Goal: Task Accomplishment & Management: Manage account settings

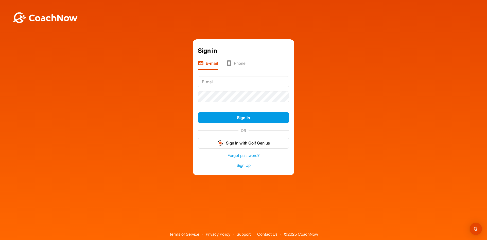
click at [256, 82] on input "text" at bounding box center [243, 81] width 91 height 11
type input "blockhart@ottawahuntclub.org"
click at [198, 112] on button "Sign In" at bounding box center [243, 117] width 91 height 11
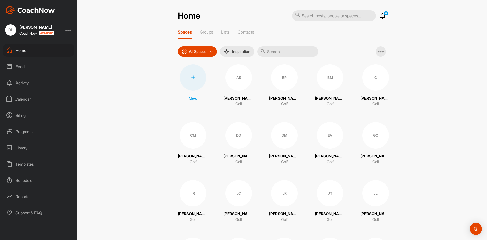
click at [25, 100] on div "Calendar" at bounding box center [39, 99] width 72 height 13
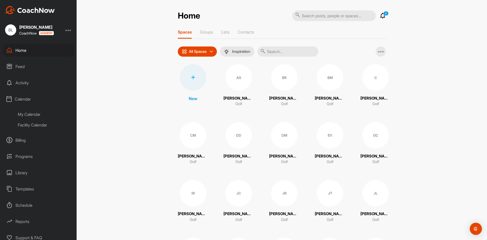
click at [28, 117] on div "My Calendar" at bounding box center [44, 114] width 60 height 11
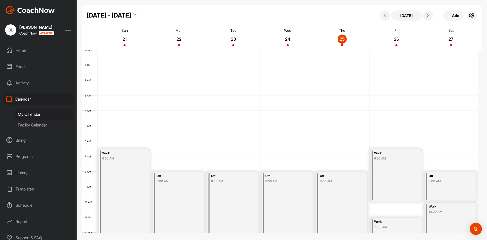
scroll to position [88, 0]
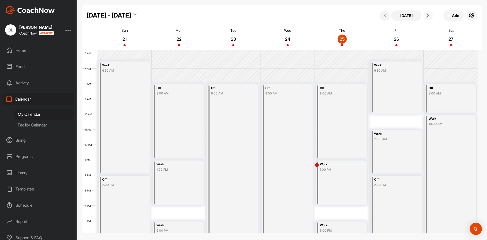
click at [429, 16] on icon at bounding box center [428, 15] width 4 height 4
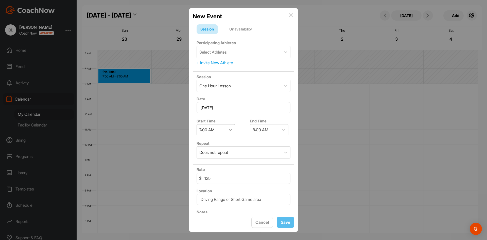
click at [228, 131] on div at bounding box center [230, 129] width 9 height 9
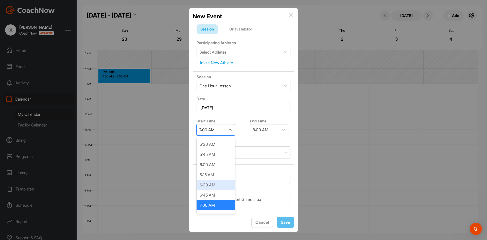
click at [212, 184] on div "6:30 AM" at bounding box center [216, 185] width 39 height 10
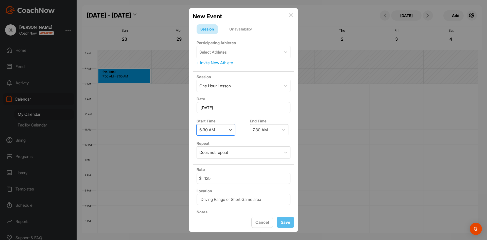
click at [271, 126] on div "7:30 AM" at bounding box center [264, 129] width 29 height 11
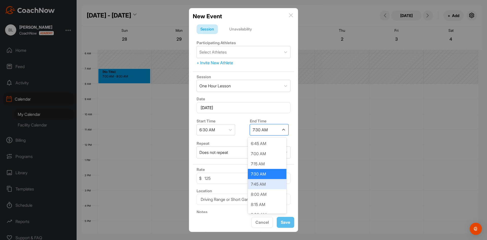
scroll to position [76, 0]
click at [261, 160] on div "9:00 AM" at bounding box center [267, 159] width 39 height 10
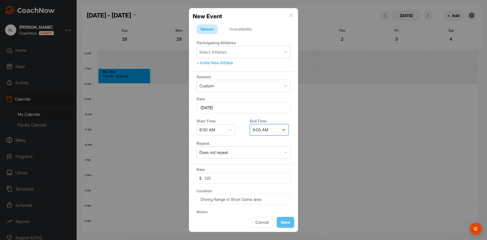
click at [251, 31] on div "Unavailability" at bounding box center [241, 29] width 30 height 10
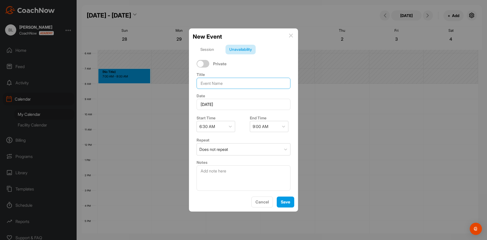
click at [217, 78] on input at bounding box center [244, 83] width 94 height 11
type input "Work"
click at [291, 202] on button "Save" at bounding box center [286, 201] width 18 height 11
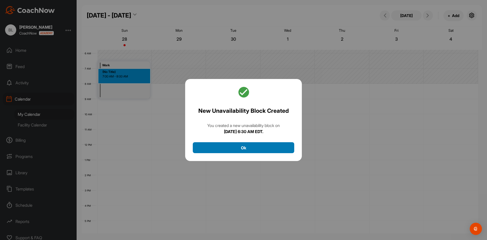
click at [273, 152] on button "Ok" at bounding box center [244, 147] width 102 height 11
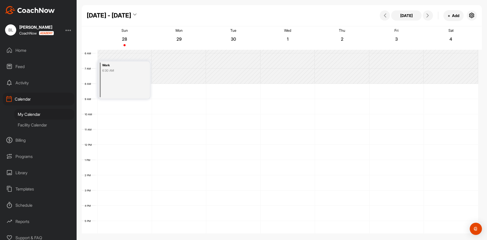
click at [128, 85] on div "Work 6:30 AM" at bounding box center [124, 79] width 51 height 37
click at [152, 108] on icon at bounding box center [151, 107] width 6 height 6
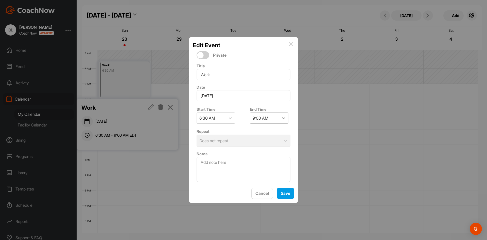
click at [279, 121] on div at bounding box center [283, 117] width 9 height 9
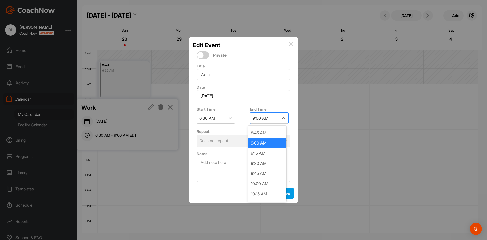
scroll to position [80, 0]
click at [263, 187] on div "10:00 AM" at bounding box center [267, 183] width 39 height 10
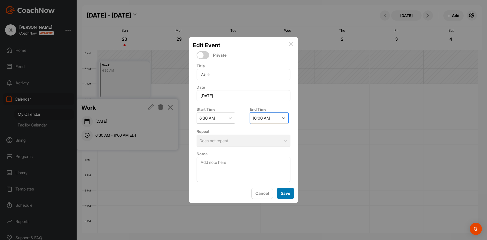
click at [286, 195] on span "Save" at bounding box center [285, 193] width 9 height 5
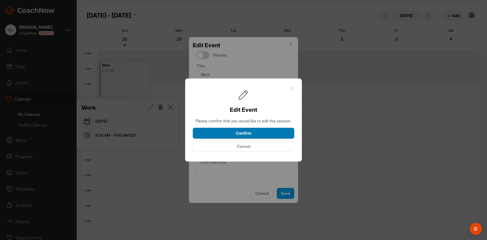
click at [268, 134] on button "Confirm" at bounding box center [244, 133] width 102 height 11
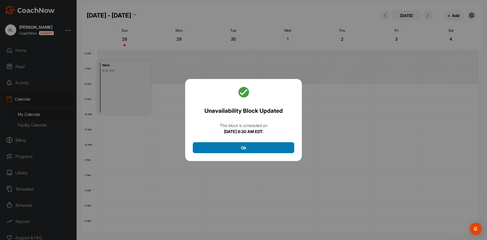
click at [246, 148] on button "Ok" at bounding box center [244, 147] width 102 height 11
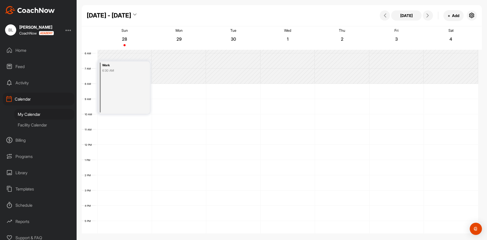
click at [111, 118] on div "12 AM 1 AM 2 AM 3 AM 4 AM 5 AM 6 AM 7 AM 8 AM 9 AM 10 AM 11 AM 12 PM 1 PM 2 PM …" at bounding box center [280, 145] width 397 height 366
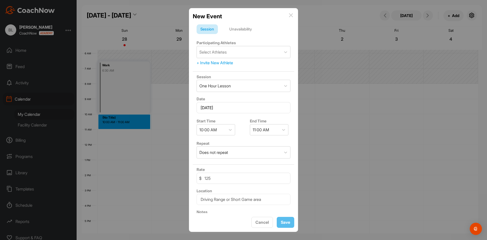
click at [246, 29] on div "Unavailability" at bounding box center [241, 29] width 30 height 10
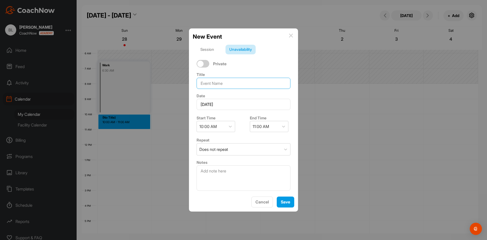
click at [212, 83] on input at bounding box center [244, 83] width 94 height 11
type input "Fitting with [PERSON_NAME] son"
click at [282, 200] on span "Save" at bounding box center [285, 201] width 9 height 5
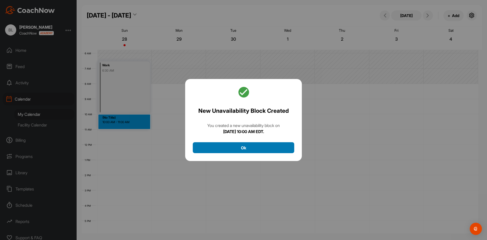
click at [237, 149] on button "Ok" at bounding box center [244, 147] width 102 height 11
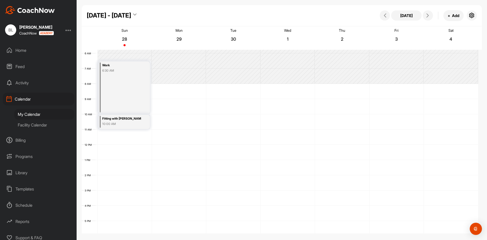
click at [109, 132] on div "12 AM 1 AM 2 AM 3 AM 4 AM 5 AM 6 AM 7 AM 8 AM 9 AM 10 AM 11 AM 12 PM 1 PM 2 PM …" at bounding box center [280, 145] width 397 height 366
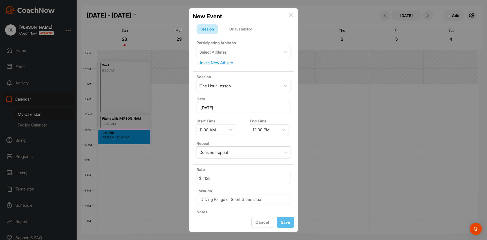
click at [269, 135] on div "12:00 PM" at bounding box center [269, 129] width 39 height 11
click at [272, 153] on div "2:00 PM" at bounding box center [267, 153] width 39 height 10
click at [242, 29] on div "Unavailability" at bounding box center [241, 29] width 30 height 10
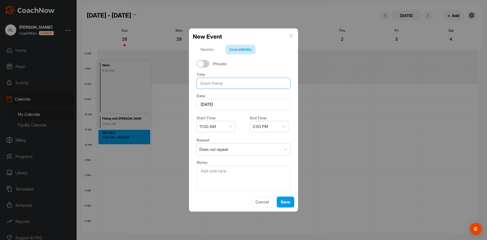
click at [222, 82] on input at bounding box center [244, 83] width 94 height 11
type input "Work"
click at [286, 209] on div "New Event Session Unavailability Private Title Work Date [DATE] Start Time 11:0…" at bounding box center [243, 119] width 109 height 183
click at [286, 199] on span "Save" at bounding box center [285, 201] width 9 height 5
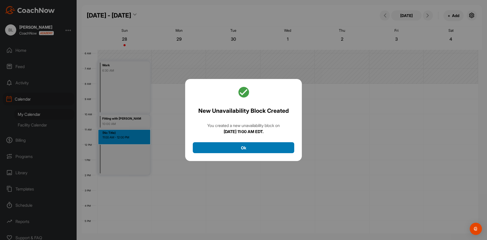
click at [267, 150] on button "Ok" at bounding box center [244, 147] width 102 height 11
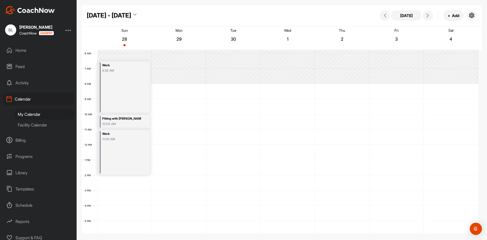
click at [128, 177] on div "12 AM 1 AM 2 AM 3 AM 4 AM 5 AM 6 AM 7 AM 8 AM 9 AM 10 AM 11 AM 12 PM 1 PM 2 PM …" at bounding box center [280, 145] width 397 height 366
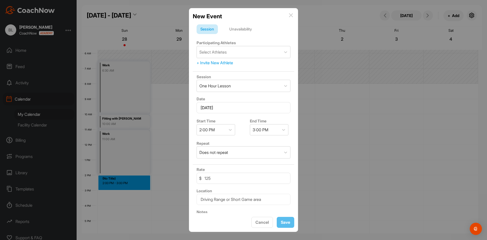
click at [242, 24] on div "Session Unavailability Participating Athletes Select Athletes + Invite New Athl…" at bounding box center [244, 117] width 102 height 192
click at [243, 34] on div "Unavailability" at bounding box center [241, 29] width 30 height 10
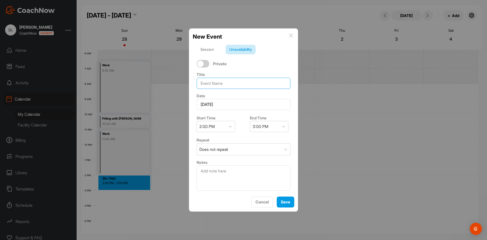
click at [230, 87] on input at bounding box center [244, 83] width 94 height 11
type input "Off"
click at [273, 124] on div "3:00 PM" at bounding box center [264, 126] width 29 height 11
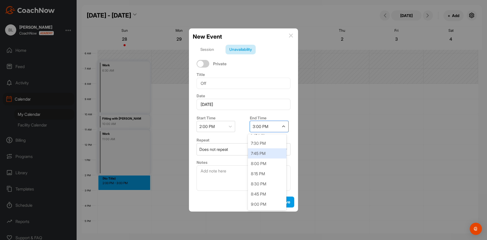
scroll to position [254, 0]
click at [266, 162] on div "9:00 PM" at bounding box center [267, 160] width 39 height 10
click at [289, 202] on span "Save" at bounding box center [285, 201] width 9 height 5
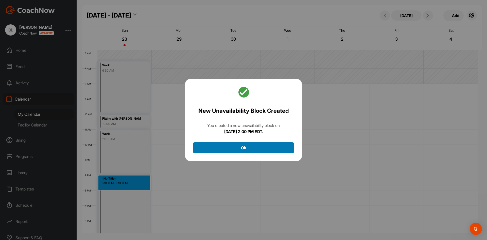
click at [234, 147] on button "Ok" at bounding box center [244, 147] width 102 height 11
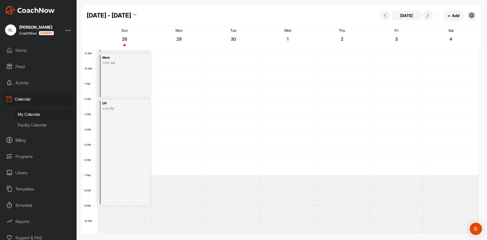
scroll to position [88, 0]
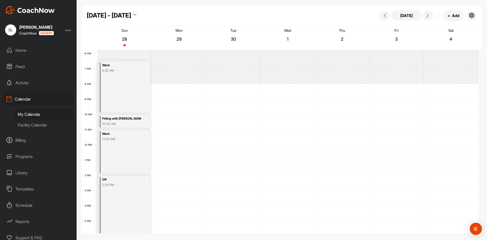
click at [173, 87] on div "12 AM 1 AM 2 AM 3 AM 4 AM 5 AM 6 AM 7 AM 8 AM 9 AM 10 AM 11 AM 12 PM 1 PM 2 PM …" at bounding box center [280, 145] width 397 height 366
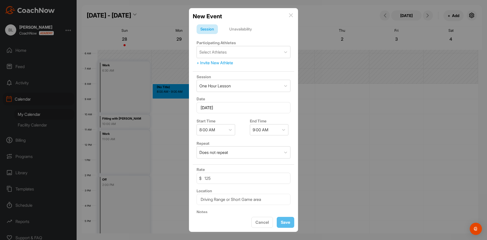
click at [243, 32] on div "Unavailability" at bounding box center [241, 29] width 30 height 10
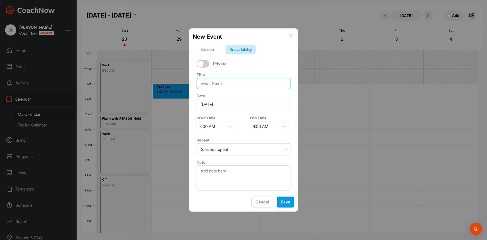
click at [210, 88] on input at bounding box center [244, 83] width 94 height 11
type input "Off"
click at [271, 126] on div "9:00 AM" at bounding box center [264, 126] width 29 height 11
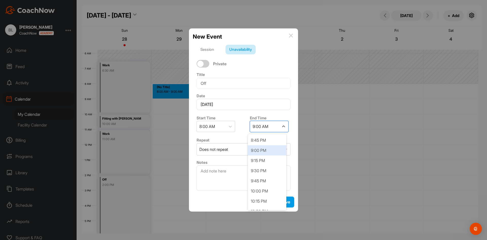
click at [272, 147] on div "9:00 PM" at bounding box center [267, 150] width 39 height 10
click at [289, 200] on span "Save" at bounding box center [285, 201] width 9 height 5
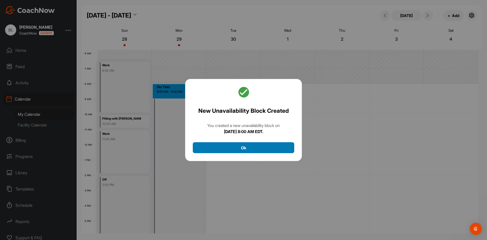
click at [268, 149] on button "Ok" at bounding box center [244, 147] width 102 height 11
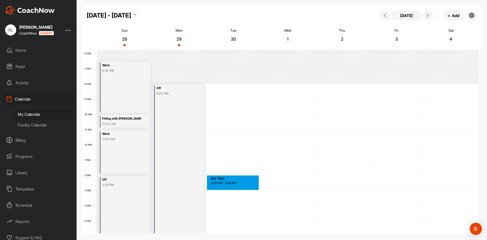
click at [223, 179] on div "12 AM 1 AM 2 AM 3 AM 4 AM 5 AM 6 AM 7 AM 8 AM 9 AM 10 AM 11 AM 12 PM 1 PM 2 PM …" at bounding box center [280, 145] width 397 height 366
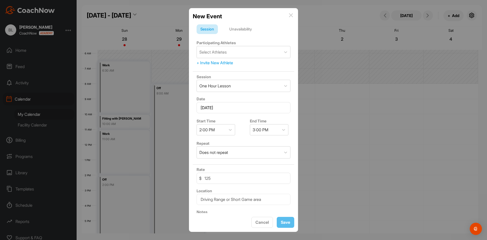
click at [237, 31] on div "Unavailability" at bounding box center [241, 29] width 30 height 10
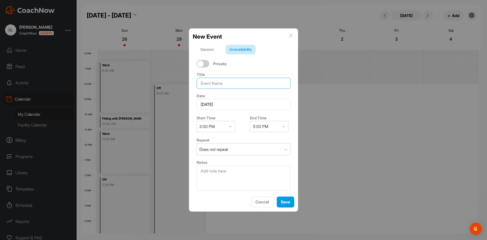
click at [228, 86] on input at bounding box center [244, 83] width 94 height 11
type input "Work"
click at [272, 125] on div "3:00 PM" at bounding box center [264, 126] width 29 height 11
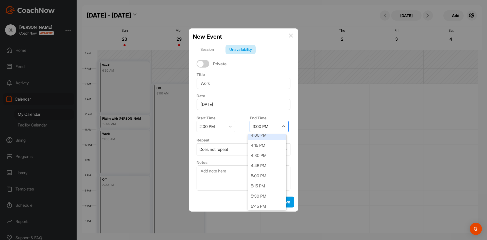
click at [270, 136] on div "4:00 PM" at bounding box center [267, 135] width 39 height 10
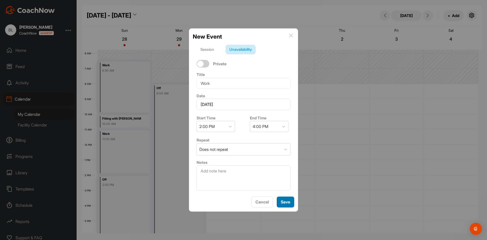
click at [286, 206] on button "Save" at bounding box center [286, 201] width 18 height 11
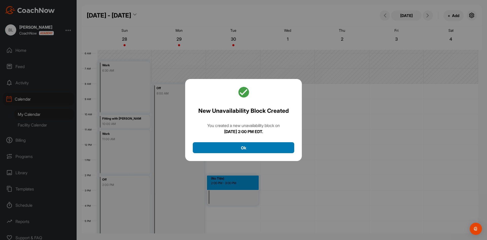
click at [261, 145] on button "Ok" at bounding box center [244, 147] width 102 height 11
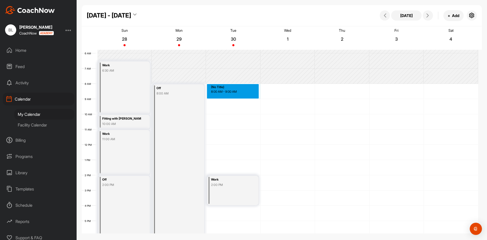
click at [232, 84] on div "12 AM 1 AM 2 AM 3 AM 4 AM 5 AM 6 AM 7 AM 8 AM 9 AM 10 AM 11 AM 12 PM 1 PM 2 PM …" at bounding box center [280, 145] width 397 height 366
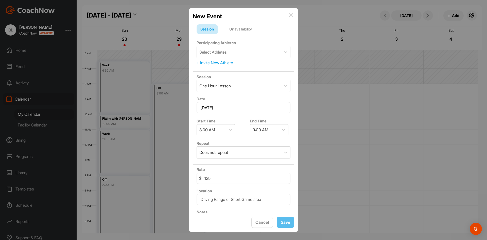
click at [240, 27] on div "Unavailability" at bounding box center [241, 29] width 30 height 10
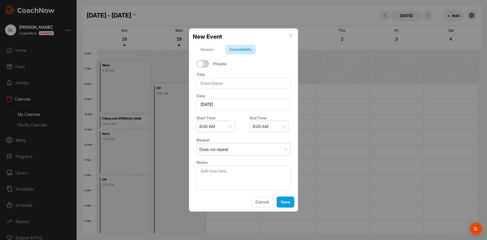
click at [231, 75] on div "Title" at bounding box center [244, 80] width 102 height 21
click at [229, 80] on input at bounding box center [244, 83] width 94 height 11
type input "Off"
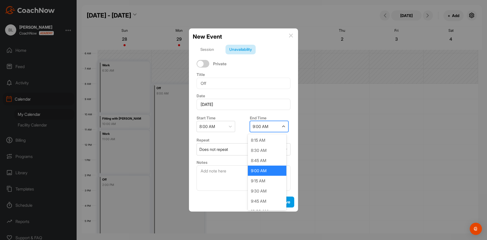
click at [270, 131] on div "9:00 AM" at bounding box center [264, 126] width 29 height 11
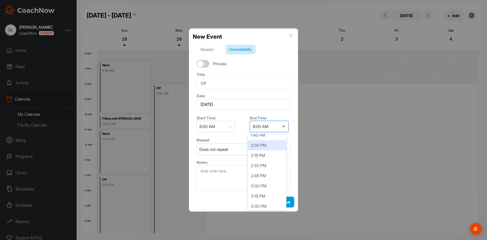
click at [265, 146] on div "2:00 PM" at bounding box center [267, 145] width 39 height 10
click at [287, 198] on button "Save" at bounding box center [286, 201] width 18 height 11
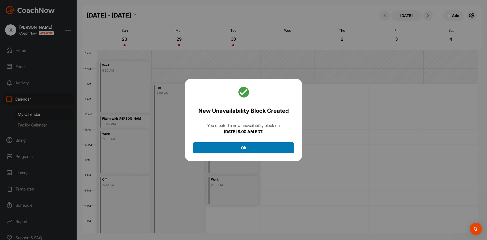
click at [262, 150] on button "Ok" at bounding box center [244, 147] width 102 height 11
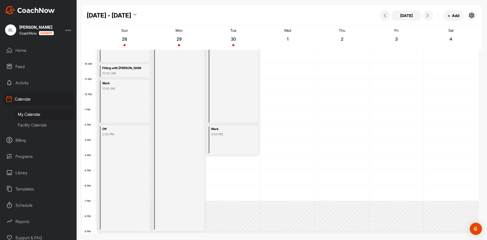
scroll to position [139, 0]
click at [220, 170] on div "12 AM 1 AM 2 AM 3 AM 4 AM 5 AM 6 AM 7 AM 8 AM 9 AM 10 AM 11 AM 12 PM 1 PM 2 PM …" at bounding box center [280, 94] width 397 height 366
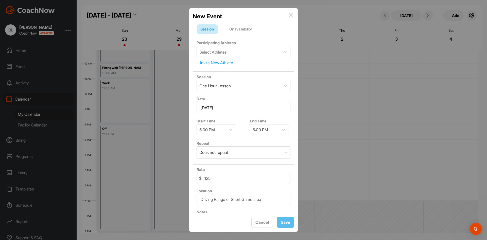
click at [248, 35] on form "Session Unavailability Participating Athletes Select Athletes + Invite New Athl…" at bounding box center [244, 133] width 102 height 218
click at [247, 33] on div "Unavailability" at bounding box center [241, 29] width 30 height 10
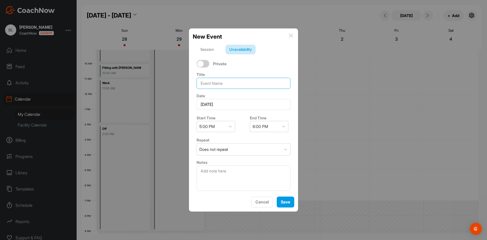
click at [243, 79] on input at bounding box center [244, 83] width 94 height 11
type input "Off"
click at [281, 92] on div "Date [DATE]" at bounding box center [244, 101] width 102 height 21
click at [293, 35] on img at bounding box center [291, 36] width 4 height 4
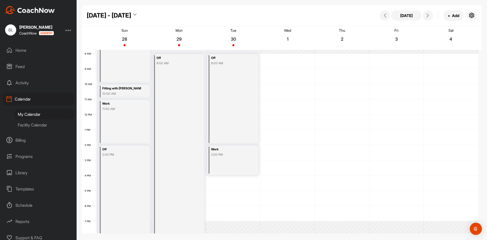
scroll to position [127, 0]
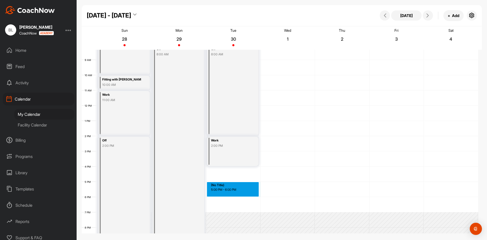
click at [221, 184] on div "12 AM 1 AM 2 AM 3 AM 4 AM 5 AM 6 AM 7 AM 8 AM 9 AM 10 AM 11 AM 12 PM 1 PM 2 PM …" at bounding box center [280, 106] width 397 height 366
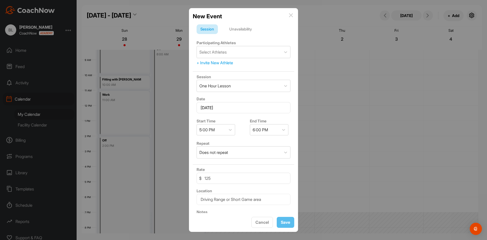
click at [252, 28] on div "Unavailability" at bounding box center [241, 29] width 30 height 10
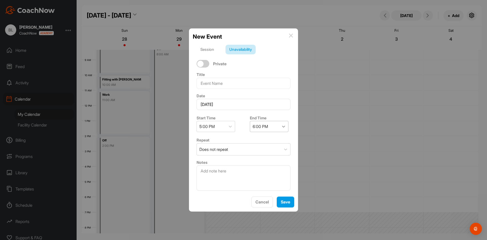
click at [283, 123] on div at bounding box center [283, 126] width 9 height 9
click at [256, 192] on div "9:00 PM" at bounding box center [267, 191] width 39 height 10
click at [230, 85] on input at bounding box center [244, 83] width 94 height 11
type input "Work"
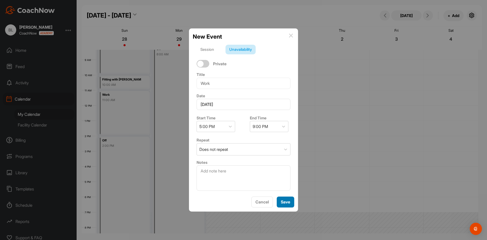
click at [284, 206] on button "Save" at bounding box center [286, 201] width 18 height 11
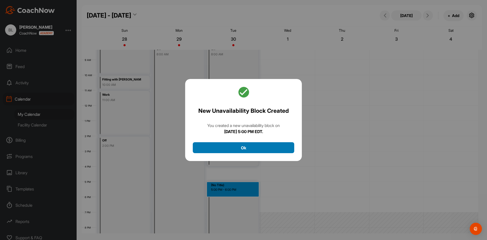
click at [258, 147] on button "Ok" at bounding box center [244, 147] width 102 height 11
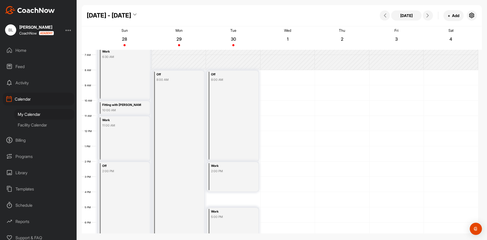
scroll to position [25, 0]
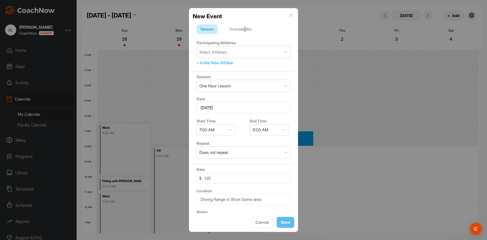
click at [247, 33] on div "Unavailability" at bounding box center [241, 29] width 30 height 10
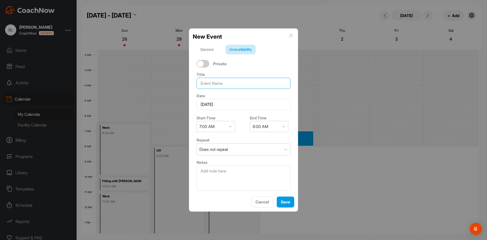
click at [233, 82] on input at bounding box center [244, 83] width 94 height 11
type input "Work"
click at [270, 125] on div "8:00 AM" at bounding box center [264, 126] width 29 height 11
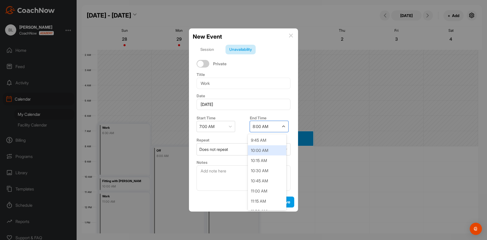
click at [270, 148] on div "10:00 AM" at bounding box center [267, 150] width 39 height 10
click at [285, 206] on button "Save" at bounding box center [286, 201] width 18 height 11
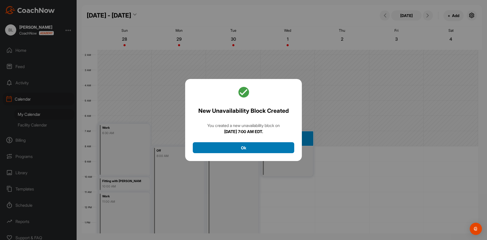
click at [274, 151] on button "Ok" at bounding box center [244, 147] width 102 height 11
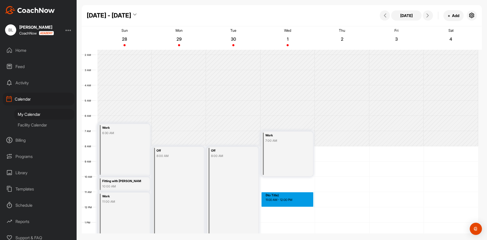
click at [280, 194] on div "12 AM 1 AM 2 AM 3 AM 4 AM 5 AM 6 AM 7 AM 8 AM 9 AM 10 AM 11 AM 12 PM 1 PM 2 PM …" at bounding box center [280, 207] width 397 height 366
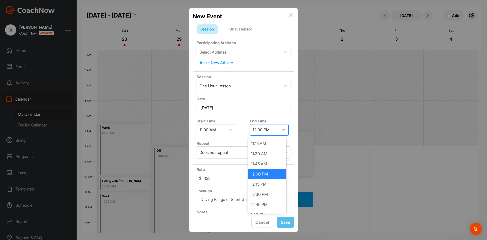
click at [274, 132] on div "12:00 PM" at bounding box center [264, 129] width 29 height 11
click at [265, 179] on div "2:00 PM" at bounding box center [267, 179] width 39 height 10
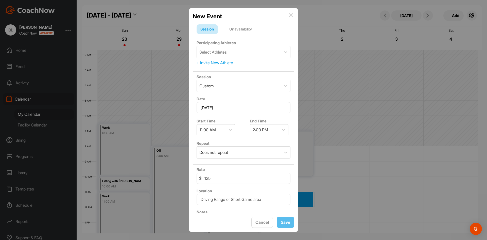
click at [247, 29] on div "Unavailability" at bounding box center [241, 29] width 30 height 10
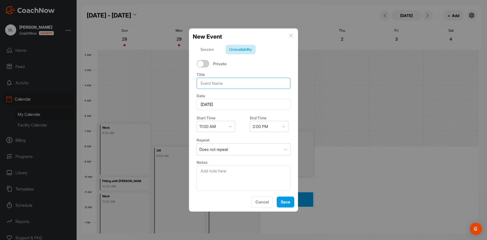
click at [215, 80] on input at bounding box center [244, 83] width 94 height 11
type input "Work"
click at [286, 202] on span "Save" at bounding box center [285, 201] width 9 height 5
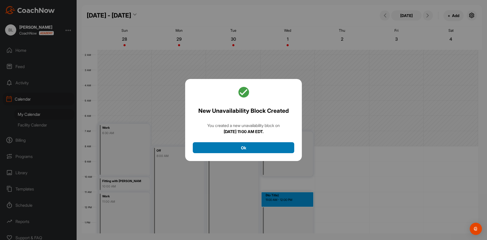
click at [273, 144] on button "Ok" at bounding box center [244, 147] width 102 height 11
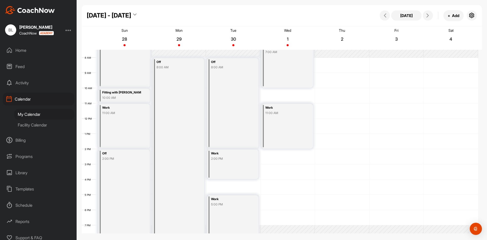
scroll to position [127, 0]
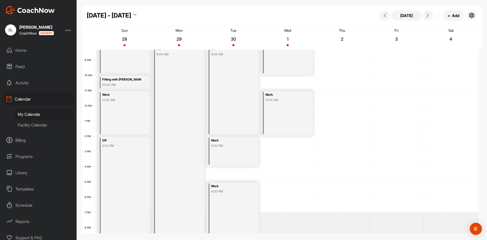
click at [275, 139] on div "12 AM 1 AM 2 AM 3 AM 4 AM 5 AM 6 AM 7 AM 8 AM 9 AM 10 AM 11 AM 12 PM 1 PM 2 PM …" at bounding box center [280, 106] width 397 height 366
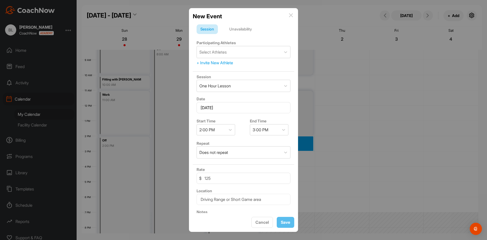
click at [248, 31] on div "Unavailability" at bounding box center [241, 29] width 30 height 10
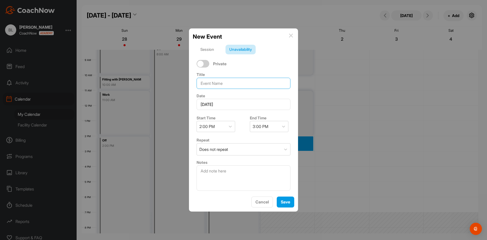
click at [240, 83] on input at bounding box center [244, 83] width 94 height 11
click at [271, 127] on div "3:00 PM" at bounding box center [264, 126] width 29 height 11
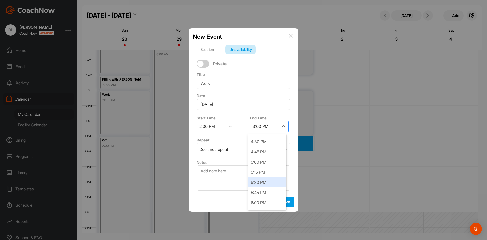
scroll to position [102, 0]
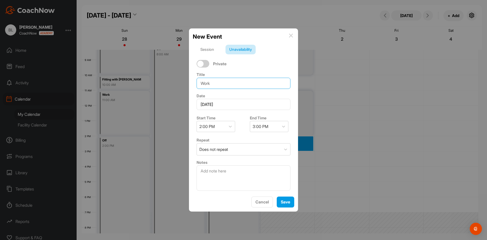
drag, startPoint x: 214, startPoint y: 83, endPoint x: 119, endPoint y: 93, distance: 95.7
click at [125, 96] on div "New Event Session Unavailability Private Title Work Date [DATE] Start Time 2:00…" at bounding box center [243, 120] width 487 height 240
type input "Off"
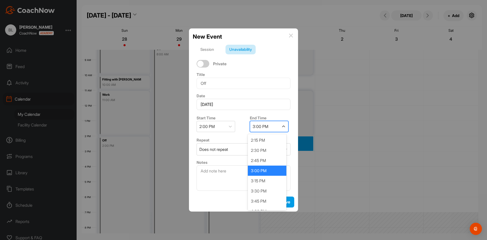
click at [276, 128] on div "3:00 PM" at bounding box center [264, 126] width 29 height 11
click at [267, 162] on div "9:00 PM" at bounding box center [267, 160] width 39 height 10
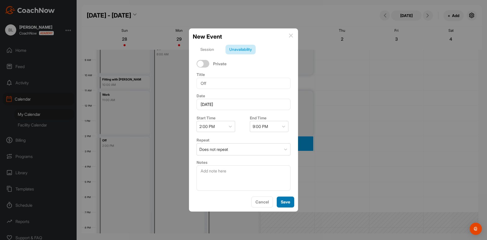
click at [284, 201] on span "Save" at bounding box center [285, 201] width 9 height 5
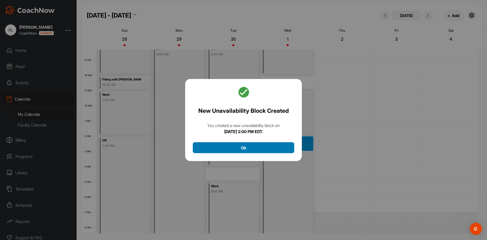
click at [265, 145] on button "Ok" at bounding box center [244, 147] width 102 height 11
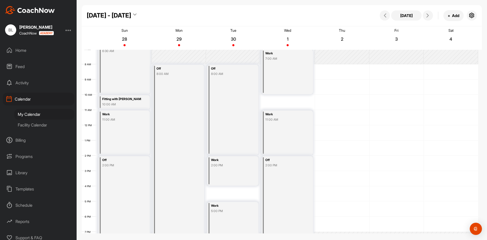
scroll to position [102, 0]
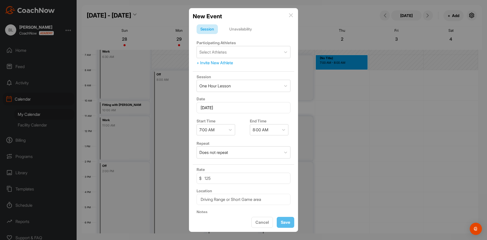
click at [242, 33] on div "Unavailability" at bounding box center [241, 29] width 30 height 10
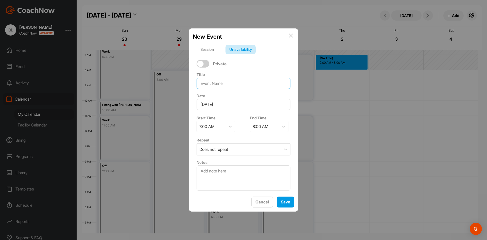
click at [241, 82] on input at bounding box center [244, 83] width 94 height 11
type input "Work"
click at [268, 130] on div "8:00 AM" at bounding box center [264, 126] width 29 height 11
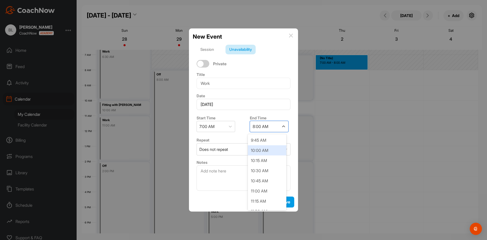
click at [271, 152] on div "10:00 AM" at bounding box center [267, 150] width 39 height 10
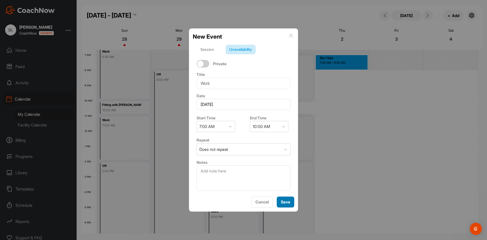
click at [290, 200] on span "Save" at bounding box center [285, 201] width 9 height 5
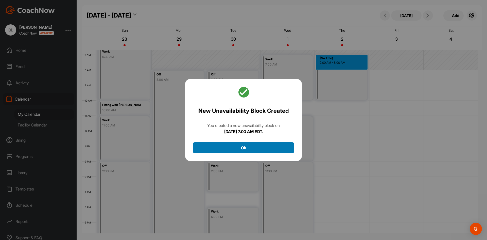
click at [282, 147] on button "Ok" at bounding box center [244, 147] width 102 height 11
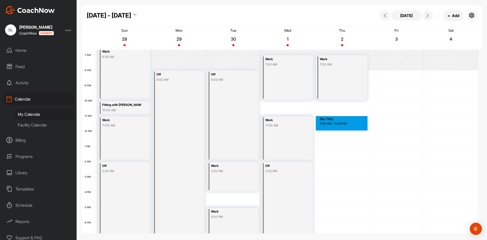
click at [328, 120] on div "12 AM 1 AM 2 AM 3 AM 4 AM 5 AM 6 AM 7 AM 8 AM 9 AM 10 AM 11 AM 12 PM 1 PM 2 PM …" at bounding box center [280, 131] width 397 height 366
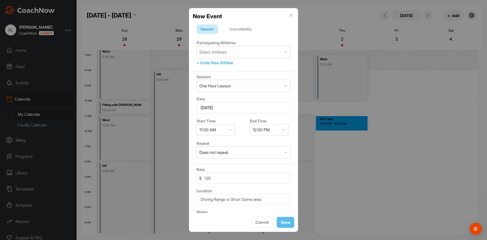
click at [247, 31] on div "Unavailability" at bounding box center [241, 29] width 30 height 10
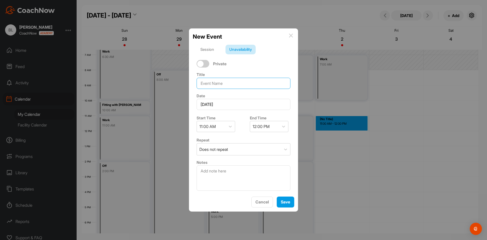
click at [229, 81] on input at bounding box center [244, 83] width 94 height 11
type input "Work"
click at [266, 126] on div "12:00 PM" at bounding box center [261, 126] width 17 height 6
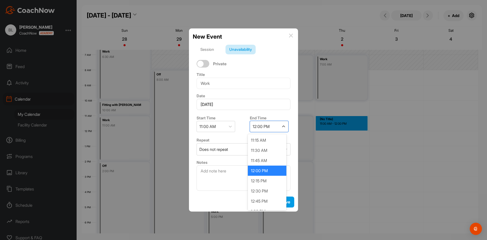
scroll to position [76, 0]
click at [263, 172] on div "2:00 PM" at bounding box center [267, 176] width 39 height 10
click at [284, 202] on span "Save" at bounding box center [285, 201] width 9 height 5
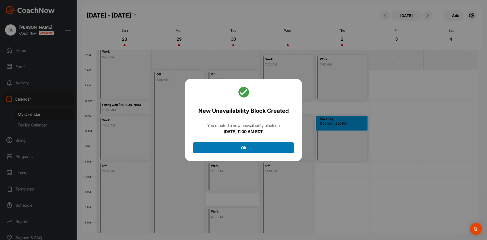
click at [269, 146] on button "Ok" at bounding box center [244, 147] width 102 height 11
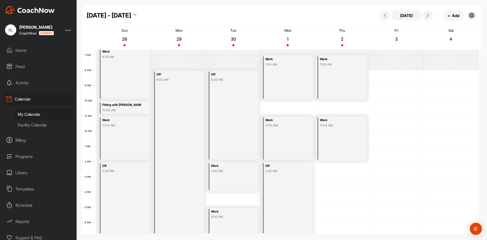
click at [343, 165] on div "12 AM 1 AM 2 AM 3 AM 4 AM 5 AM 6 AM 7 AM 8 AM 9 AM 10 AM 11 AM 12 PM 1 PM 2 PM …" at bounding box center [280, 131] width 397 height 366
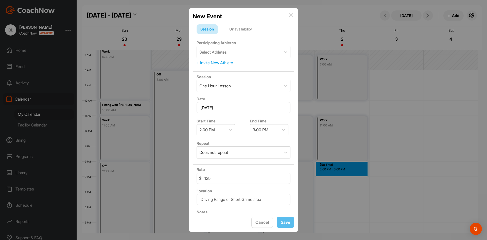
click at [245, 27] on div "Unavailability" at bounding box center [241, 29] width 30 height 10
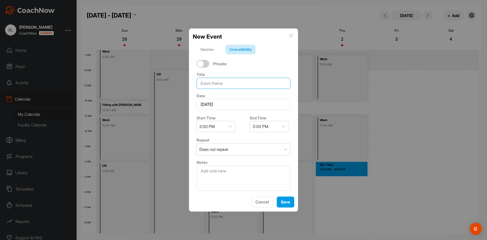
click at [237, 87] on input at bounding box center [244, 83] width 94 height 11
type input "Off"
click at [279, 127] on div at bounding box center [283, 126] width 9 height 9
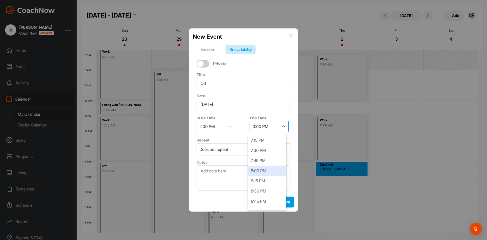
scroll to position [279, 0]
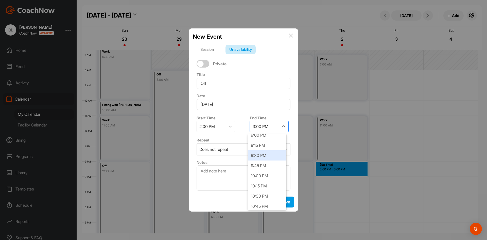
click at [265, 155] on div "9:30 PM" at bounding box center [267, 155] width 39 height 10
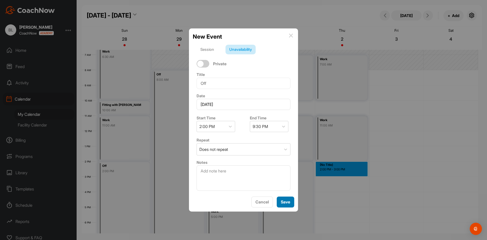
click at [286, 204] on span "Save" at bounding box center [285, 201] width 9 height 5
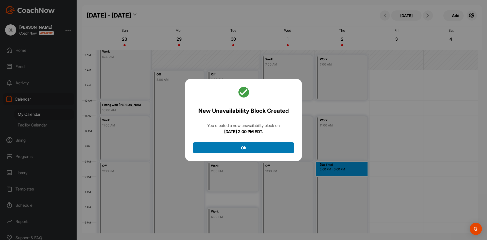
click at [275, 150] on button "Ok" at bounding box center [244, 147] width 102 height 11
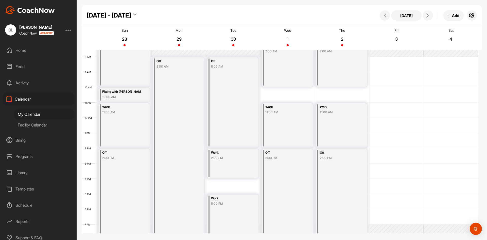
scroll to position [76, 0]
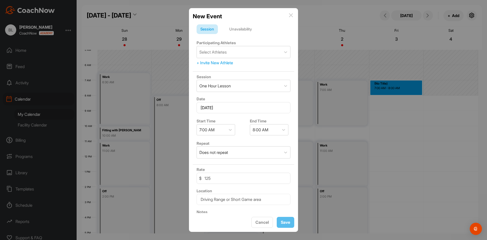
click at [247, 27] on div "Unavailability" at bounding box center [241, 29] width 30 height 10
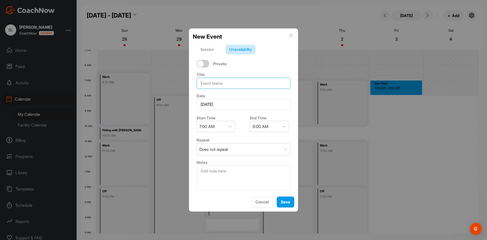
click at [219, 86] on input at bounding box center [244, 83] width 94 height 11
type input "Work"
click at [280, 131] on div at bounding box center [283, 126] width 9 height 11
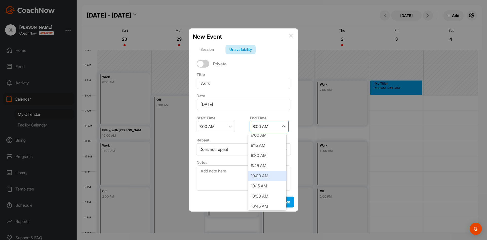
click at [269, 177] on div "10:00 AM" at bounding box center [267, 176] width 39 height 10
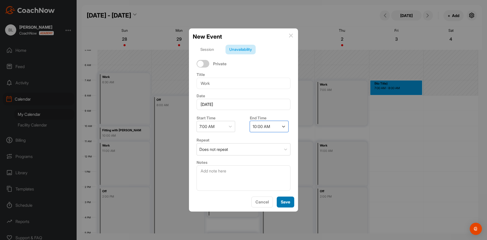
click at [287, 204] on span "Save" at bounding box center [285, 201] width 9 height 5
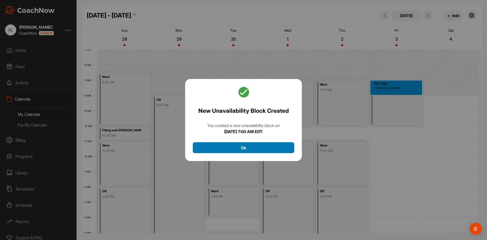
click at [281, 150] on button "Ok" at bounding box center [244, 147] width 102 height 11
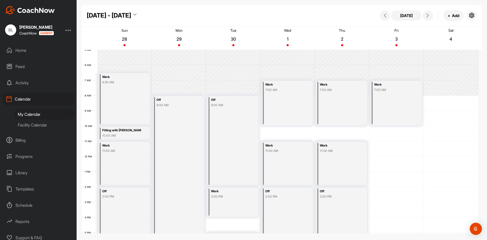
click at [392, 147] on div "12 AM 1 AM 2 AM 3 AM 4 AM 5 AM 6 AM 7 AM 8 AM 9 AM 10 AM 11 AM 12 PM 1 PM 2 PM …" at bounding box center [280, 157] width 397 height 366
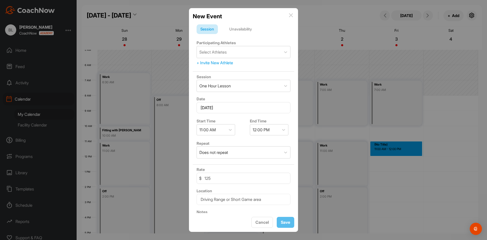
click at [240, 28] on div "Unavailability" at bounding box center [241, 29] width 30 height 10
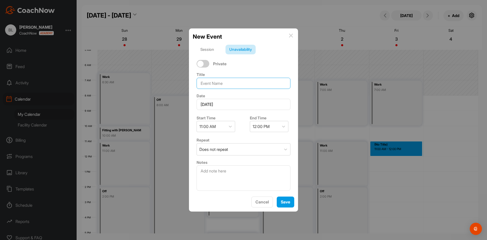
click at [231, 84] on input at bounding box center [244, 83] width 94 height 11
type input "Off"
click at [283, 131] on div at bounding box center [283, 126] width 9 height 9
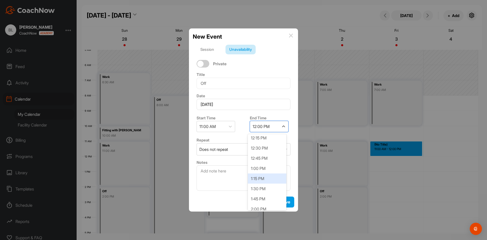
scroll to position [51, 0]
click at [261, 198] on div "2:00 PM" at bounding box center [267, 201] width 39 height 10
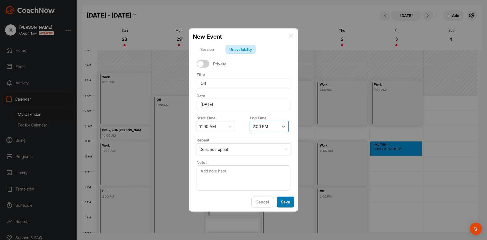
click at [291, 204] on button "Save" at bounding box center [286, 201] width 18 height 11
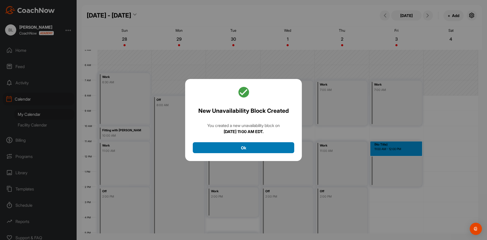
click at [276, 152] on button "Ok" at bounding box center [244, 147] width 102 height 11
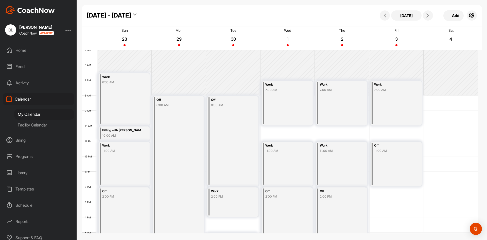
click at [384, 164] on div "Off 11:00 AM" at bounding box center [396, 164] width 51 height 45
click at [425, 197] on div at bounding box center [429, 195] width 25 height 9
click at [422, 197] on icon at bounding box center [420, 195] width 6 height 6
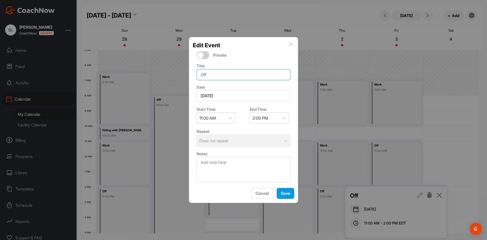
drag, startPoint x: 228, startPoint y: 78, endPoint x: 106, endPoint y: 65, distance: 123.3
click at [107, 66] on div "Edit Event Private Title Off Date [DATE] Start Time 11:00 AM End Time 2:00 PM R…" at bounding box center [243, 120] width 487 height 240
type input "Work"
click at [288, 195] on span "Save" at bounding box center [285, 193] width 9 height 5
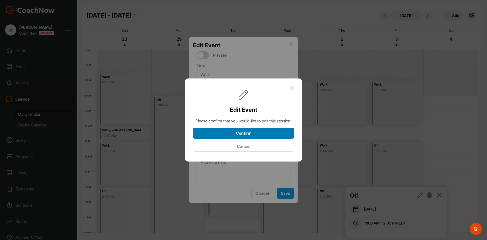
click at [280, 137] on button "Confirm" at bounding box center [244, 133] width 102 height 11
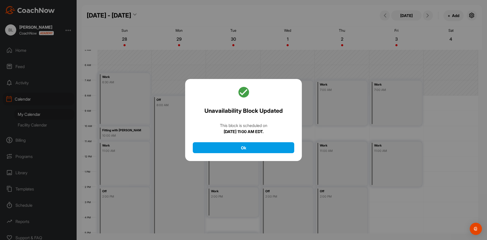
click at [391, 190] on div at bounding box center [243, 120] width 487 height 240
click at [268, 145] on button "Ok" at bounding box center [244, 147] width 102 height 11
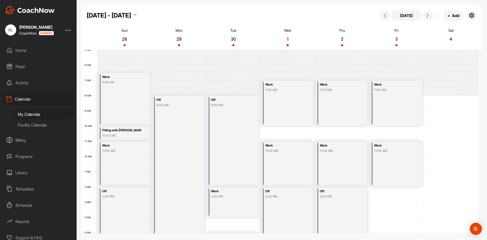
click at [383, 192] on div "12 AM 1 AM 2 AM 3 AM 4 AM 5 AM 6 AM 7 AM 8 AM 9 AM 10 AM 11 AM 12 PM 1 PM 2 PM …" at bounding box center [280, 157] width 397 height 366
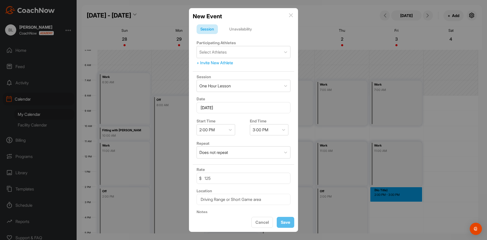
click at [248, 35] on form "Session Unavailability Participating Athletes Select Athletes + Invite New Athl…" at bounding box center [244, 133] width 102 height 218
click at [241, 35] on form "Session Unavailability Participating Athletes Select Athletes + Invite New Athl…" at bounding box center [244, 133] width 102 height 218
click at [242, 31] on div "Unavailability" at bounding box center [241, 29] width 30 height 10
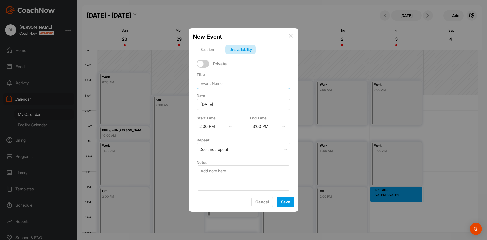
click at [222, 83] on input at bounding box center [244, 83] width 94 height 11
type input "Off"
click at [269, 131] on div "3:00 PM" at bounding box center [264, 126] width 29 height 11
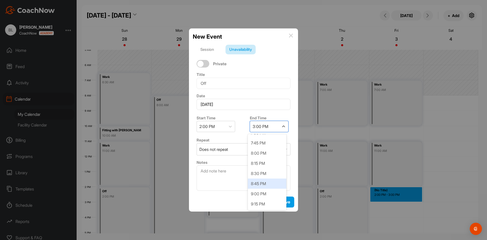
scroll to position [228, 0]
click at [268, 190] on div "9:00 PM" at bounding box center [267, 186] width 39 height 10
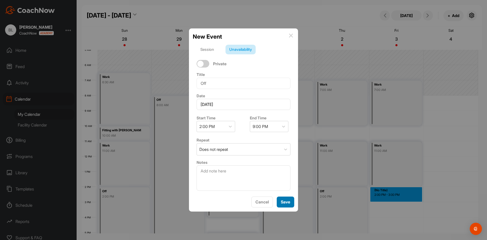
click at [284, 200] on span "Save" at bounding box center [285, 201] width 9 height 5
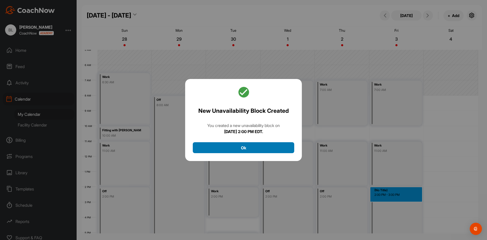
click at [274, 149] on button "Ok" at bounding box center [244, 147] width 102 height 11
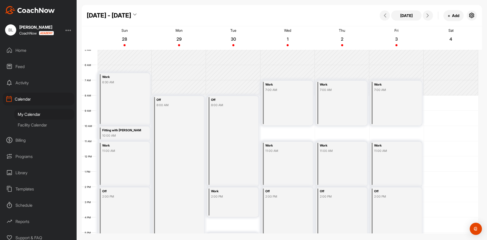
click at [451, 98] on div "12 AM 1 AM 2 AM 3 AM 4 AM 5 AM 6 AM 7 AM 8 AM 9 AM 10 AM 11 AM 12 PM 1 PM 2 PM …" at bounding box center [280, 157] width 397 height 366
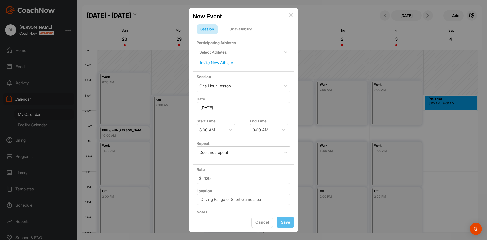
click at [238, 30] on div "Unavailability" at bounding box center [241, 29] width 30 height 10
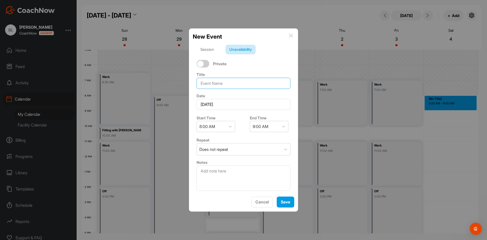
click at [224, 89] on input at bounding box center [244, 83] width 94 height 11
type input "Off"
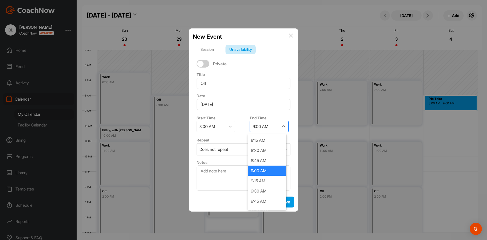
click at [276, 122] on div "9:00 AM" at bounding box center [264, 126] width 29 height 11
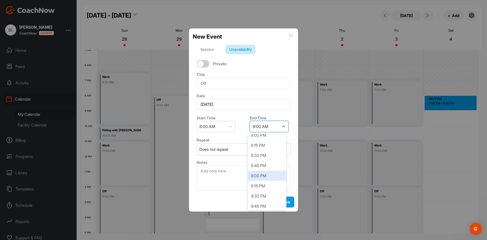
click at [264, 176] on div "9:00 PM" at bounding box center [267, 176] width 39 height 10
click at [288, 203] on span "Save" at bounding box center [285, 201] width 9 height 5
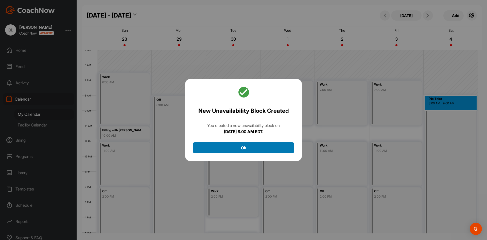
click at [275, 149] on button "Ok" at bounding box center [244, 147] width 102 height 11
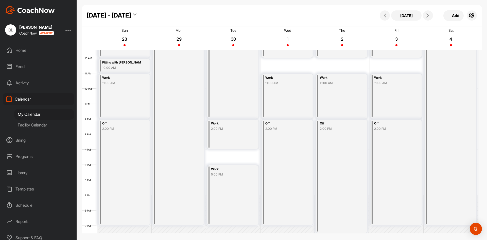
scroll to position [152, 0]
